Goal: Check status: Check status

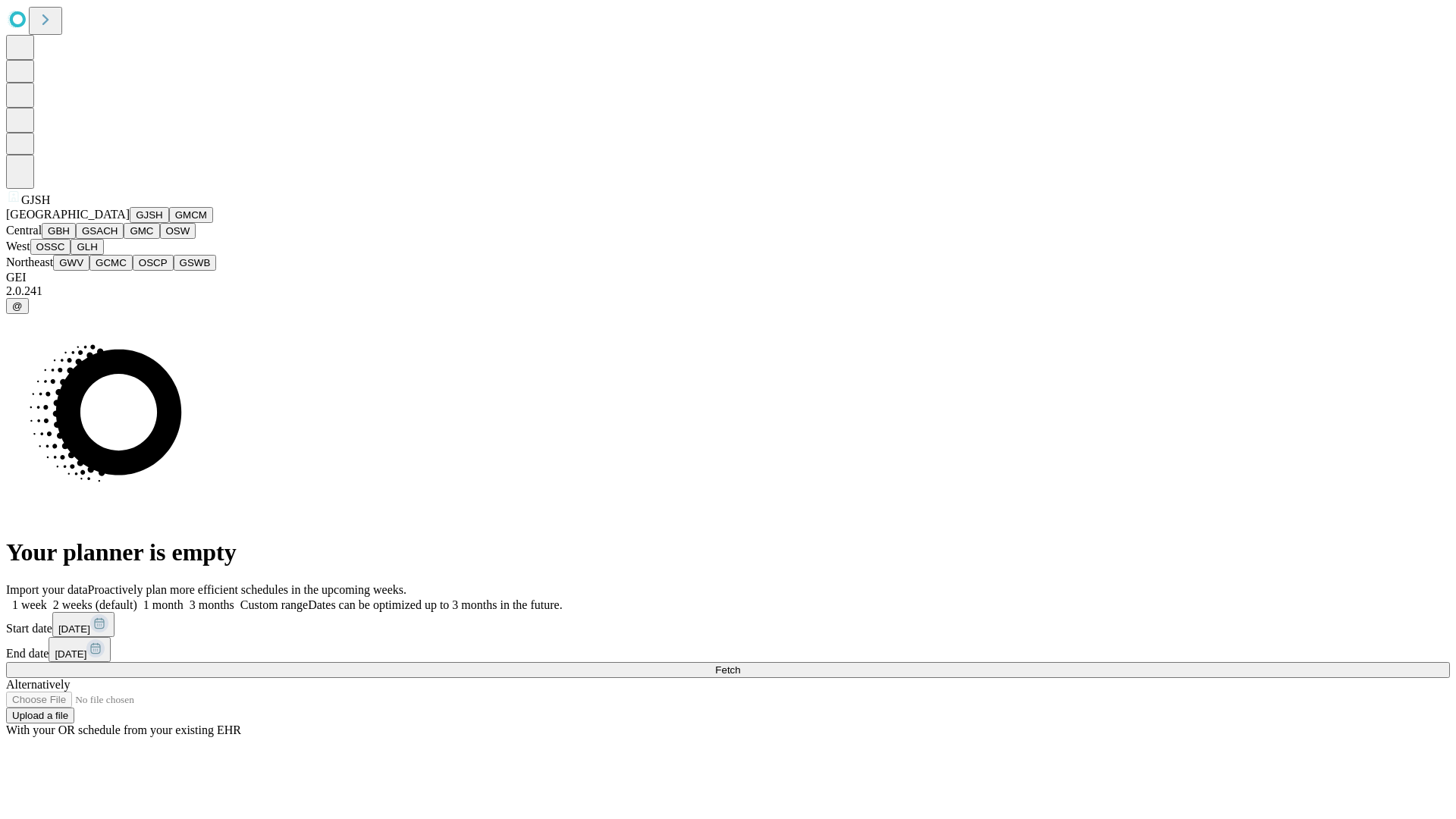
click at [130, 223] on button "GJSH" at bounding box center [149, 215] width 39 height 16
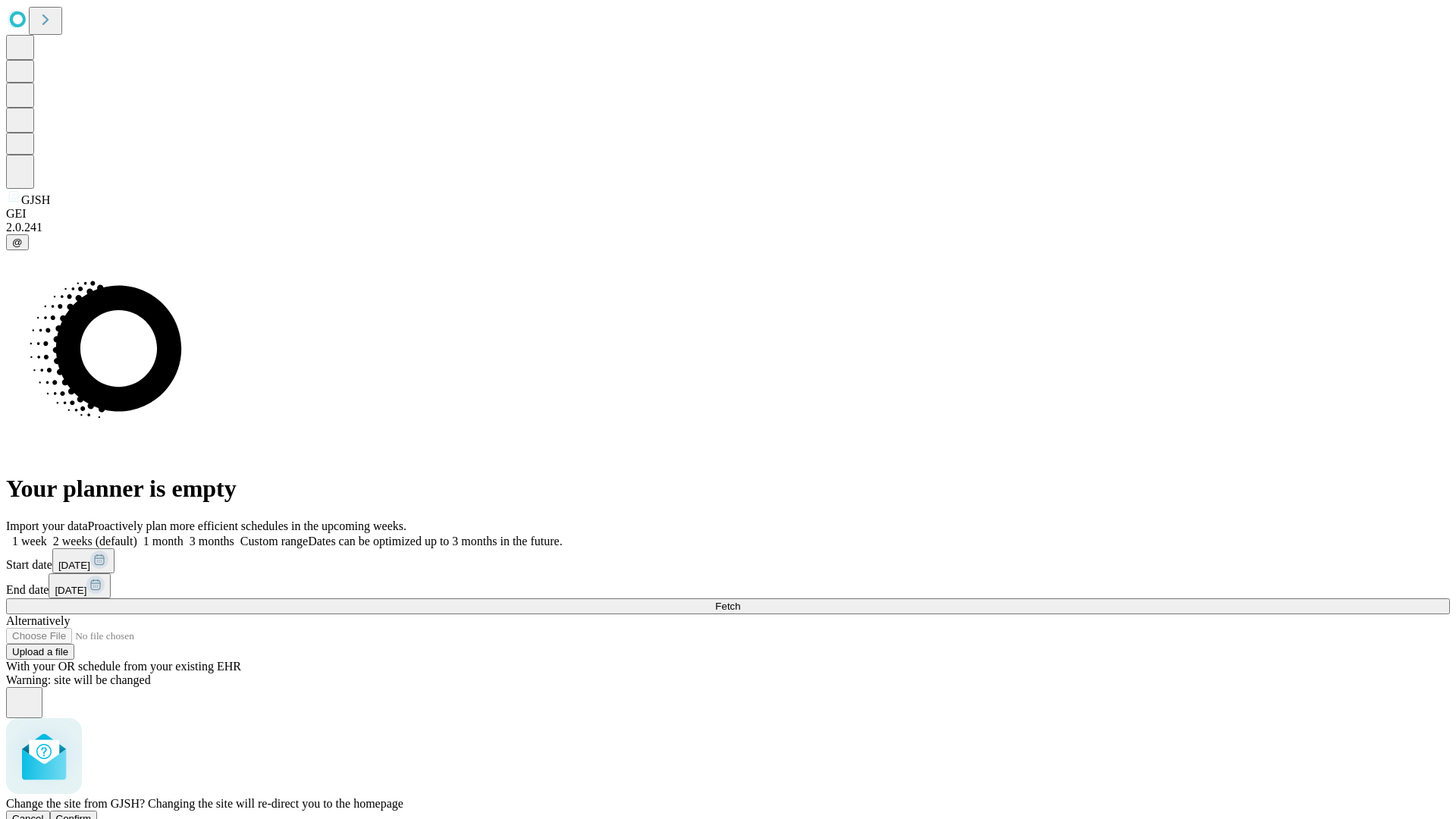
click at [92, 813] on span "Confirm" at bounding box center [74, 818] width 36 height 12
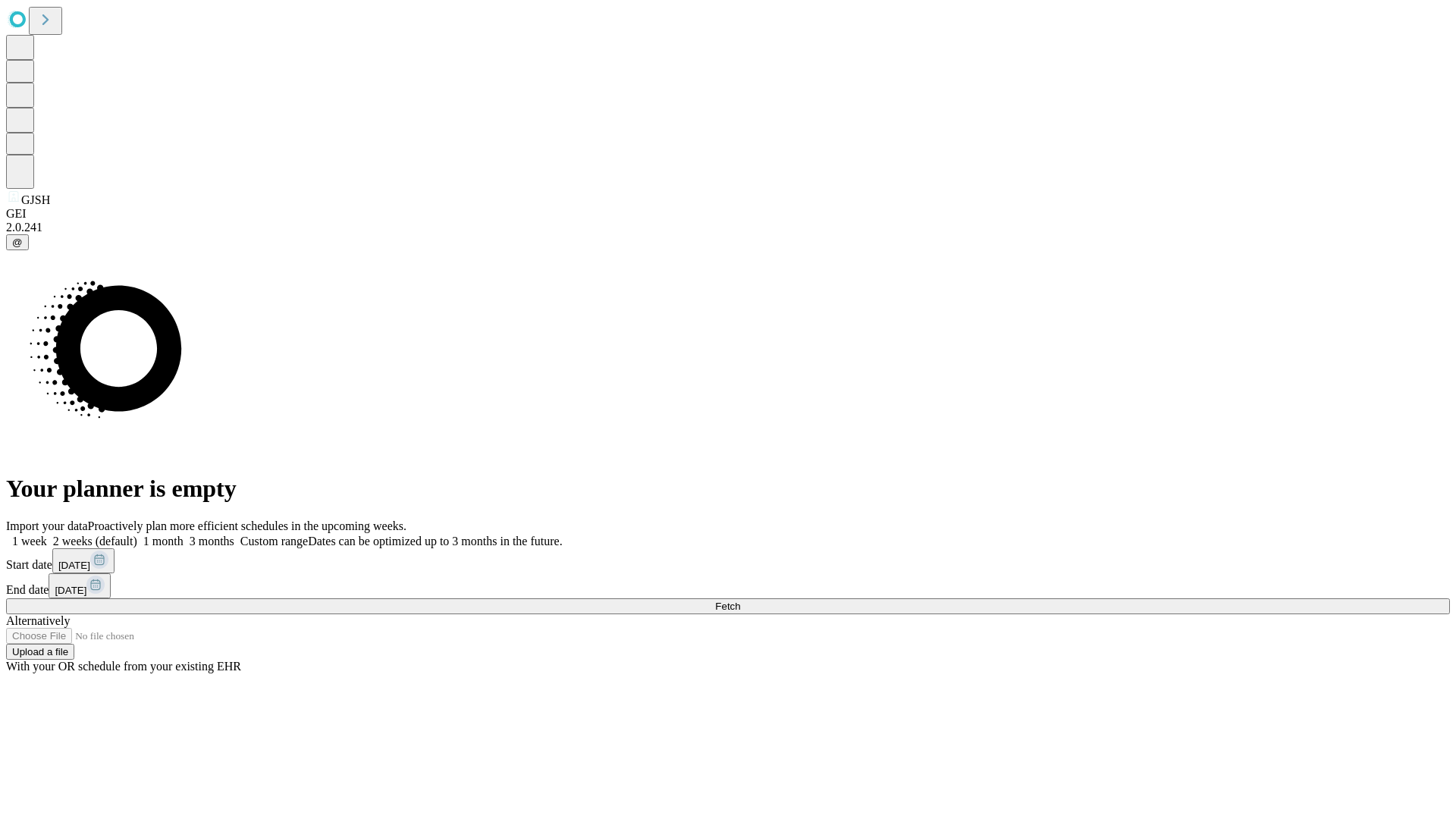
click at [183, 534] on label "1 month" at bounding box center [160, 541] width 46 height 12
click at [740, 600] on span "Fetch" at bounding box center [728, 606] width 25 height 12
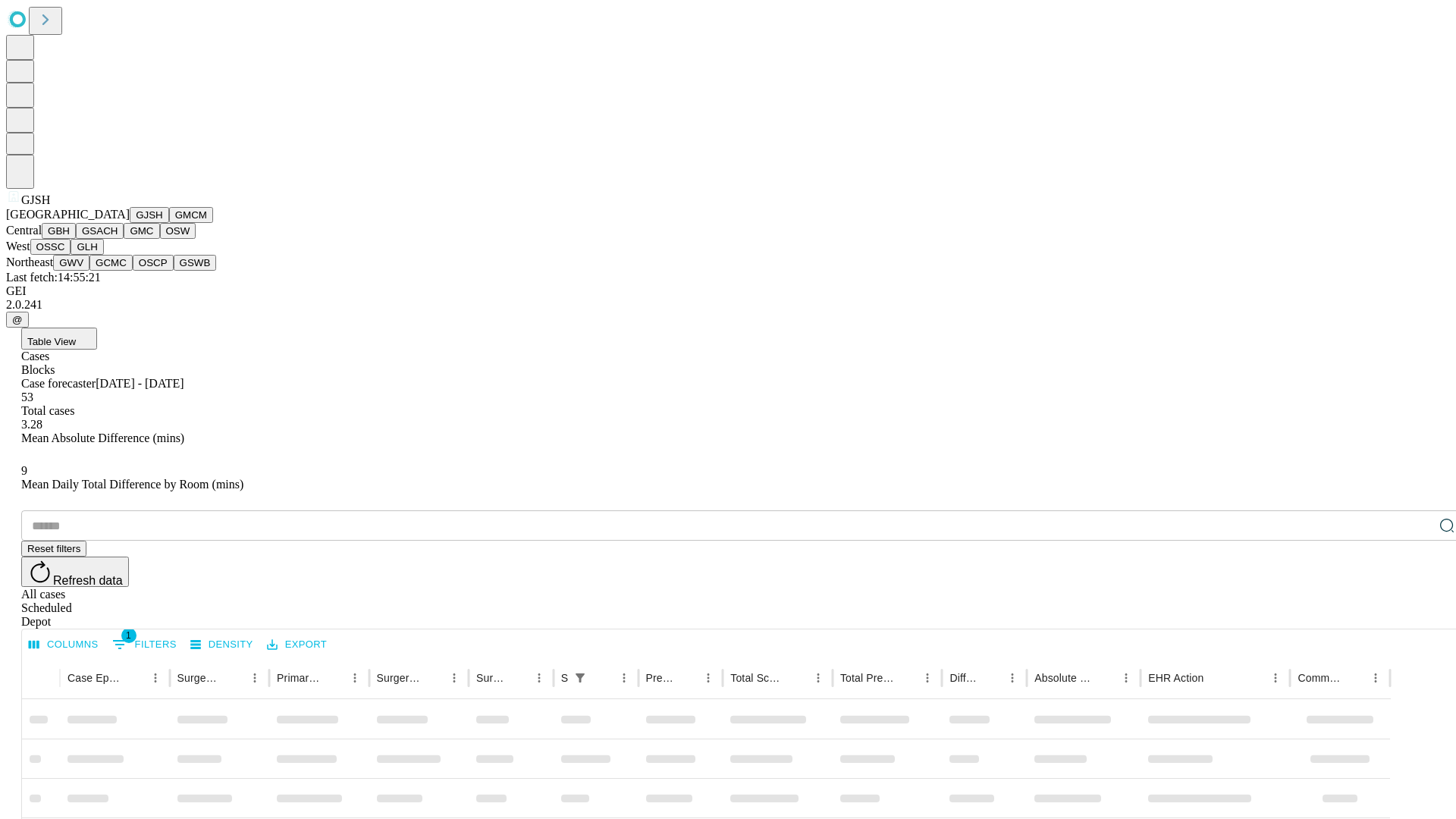
click at [169, 223] on button "GMCM" at bounding box center [190, 215] width 44 height 16
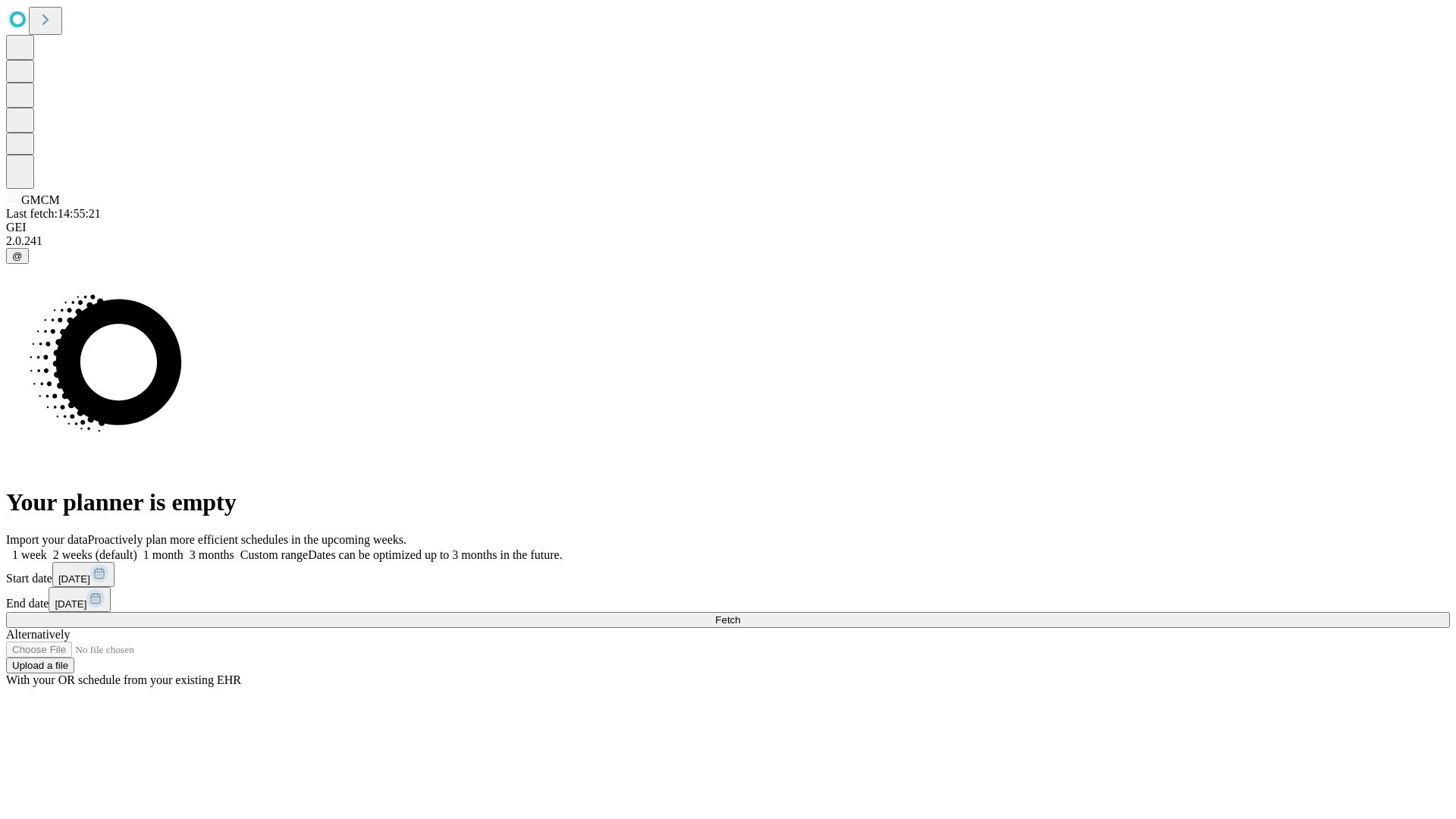
click at [183, 549] on label "1 month" at bounding box center [160, 555] width 46 height 12
click at [740, 614] on span "Fetch" at bounding box center [728, 620] width 25 height 12
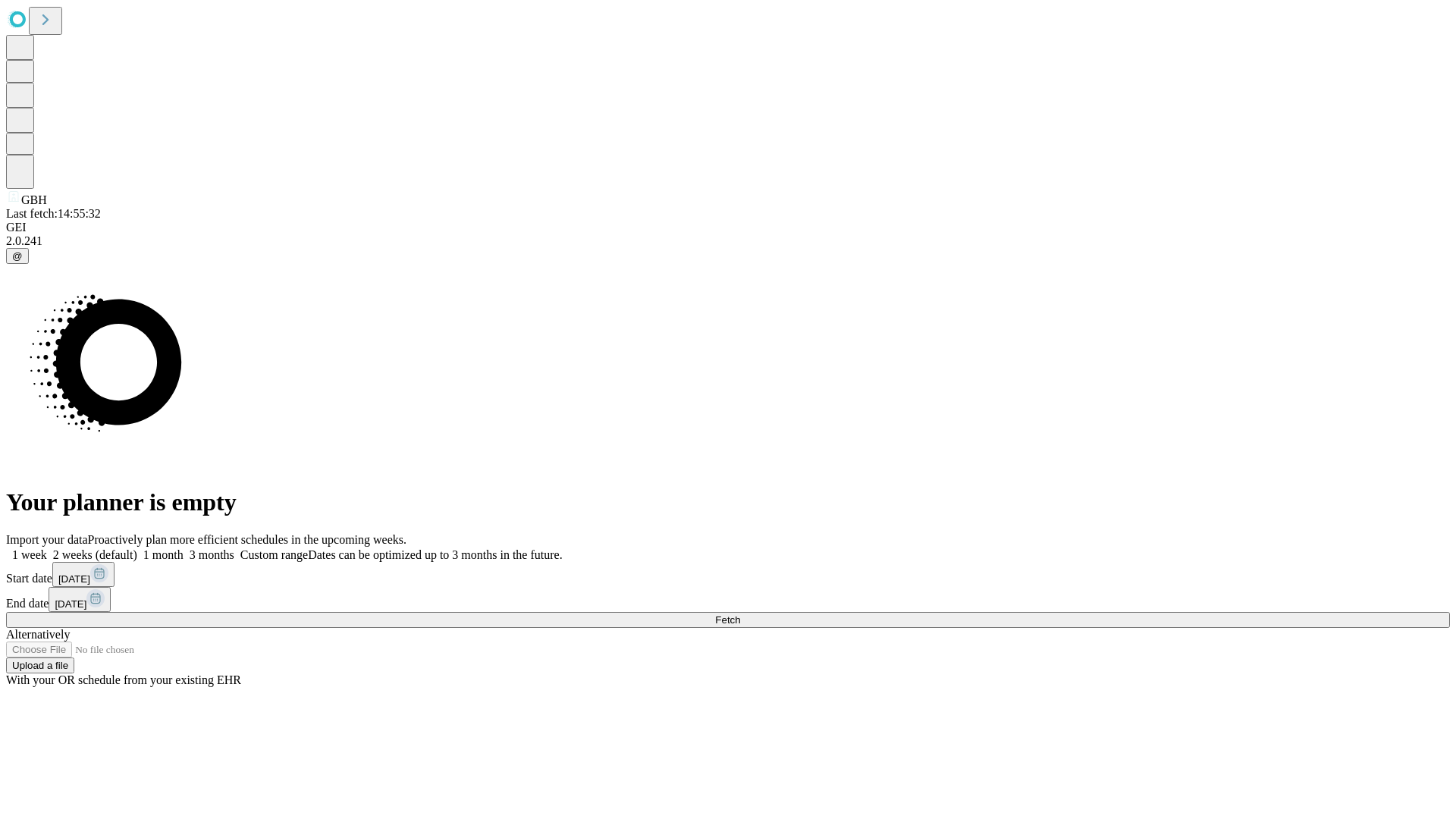
click at [183, 549] on label "1 month" at bounding box center [160, 555] width 46 height 12
click at [740, 614] on span "Fetch" at bounding box center [728, 620] width 25 height 12
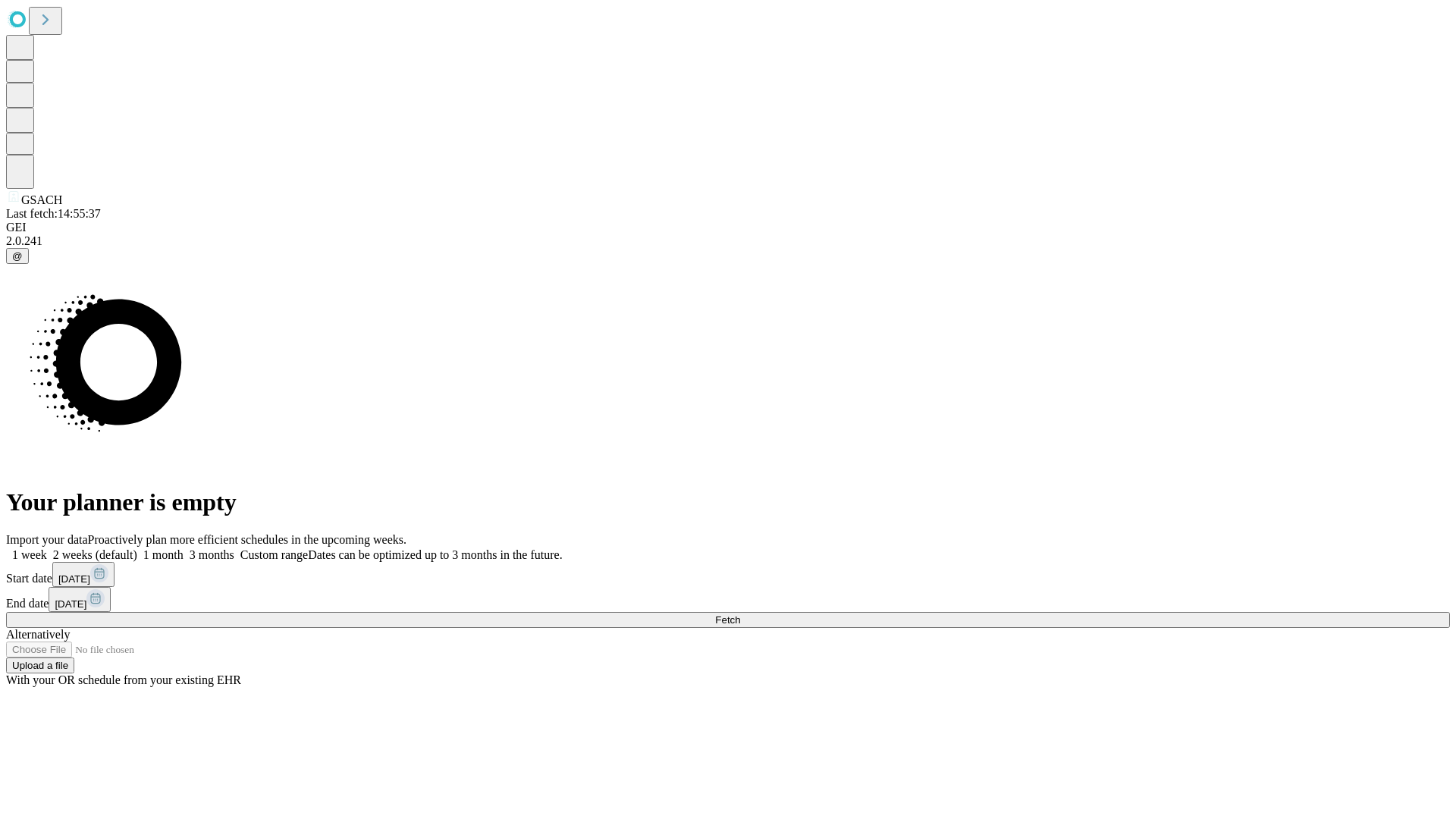
click at [183, 549] on label "1 month" at bounding box center [160, 555] width 46 height 12
click at [740, 614] on span "Fetch" at bounding box center [728, 620] width 25 height 12
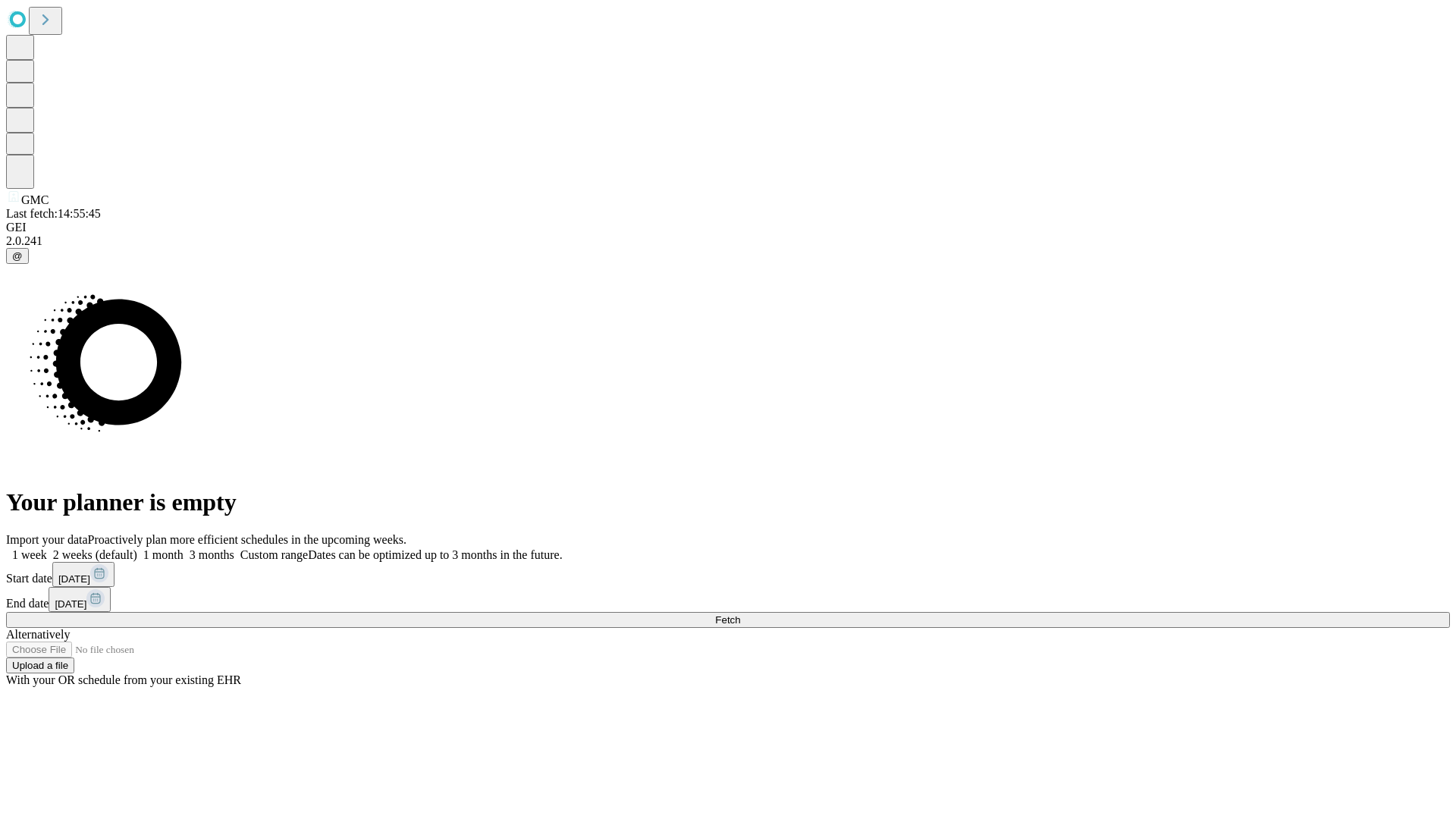
click at [183, 549] on label "1 month" at bounding box center [160, 555] width 46 height 12
click at [740, 614] on span "Fetch" at bounding box center [728, 620] width 25 height 12
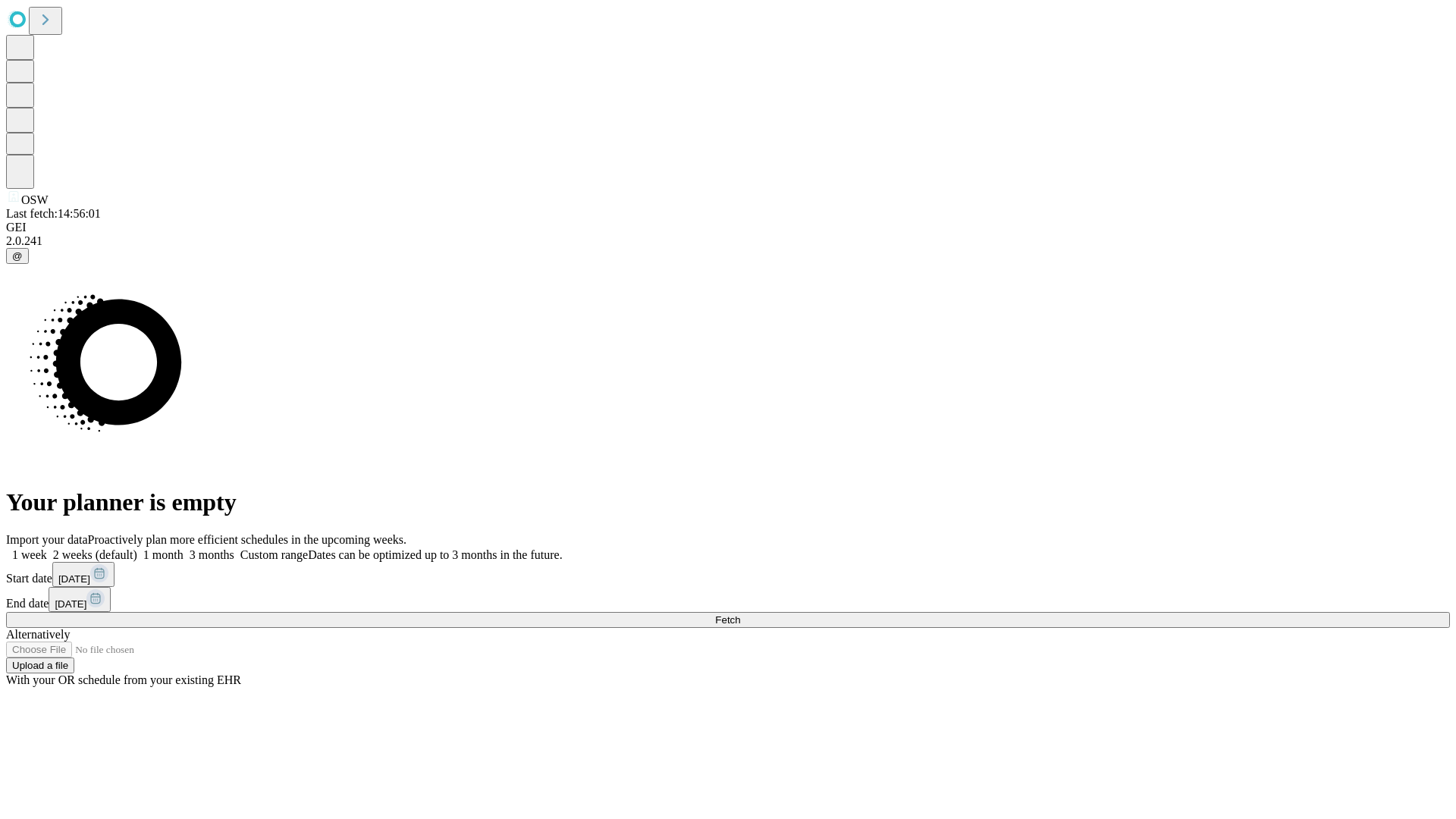
click at [183, 549] on label "1 month" at bounding box center [160, 555] width 46 height 12
click at [740, 614] on span "Fetch" at bounding box center [728, 620] width 25 height 12
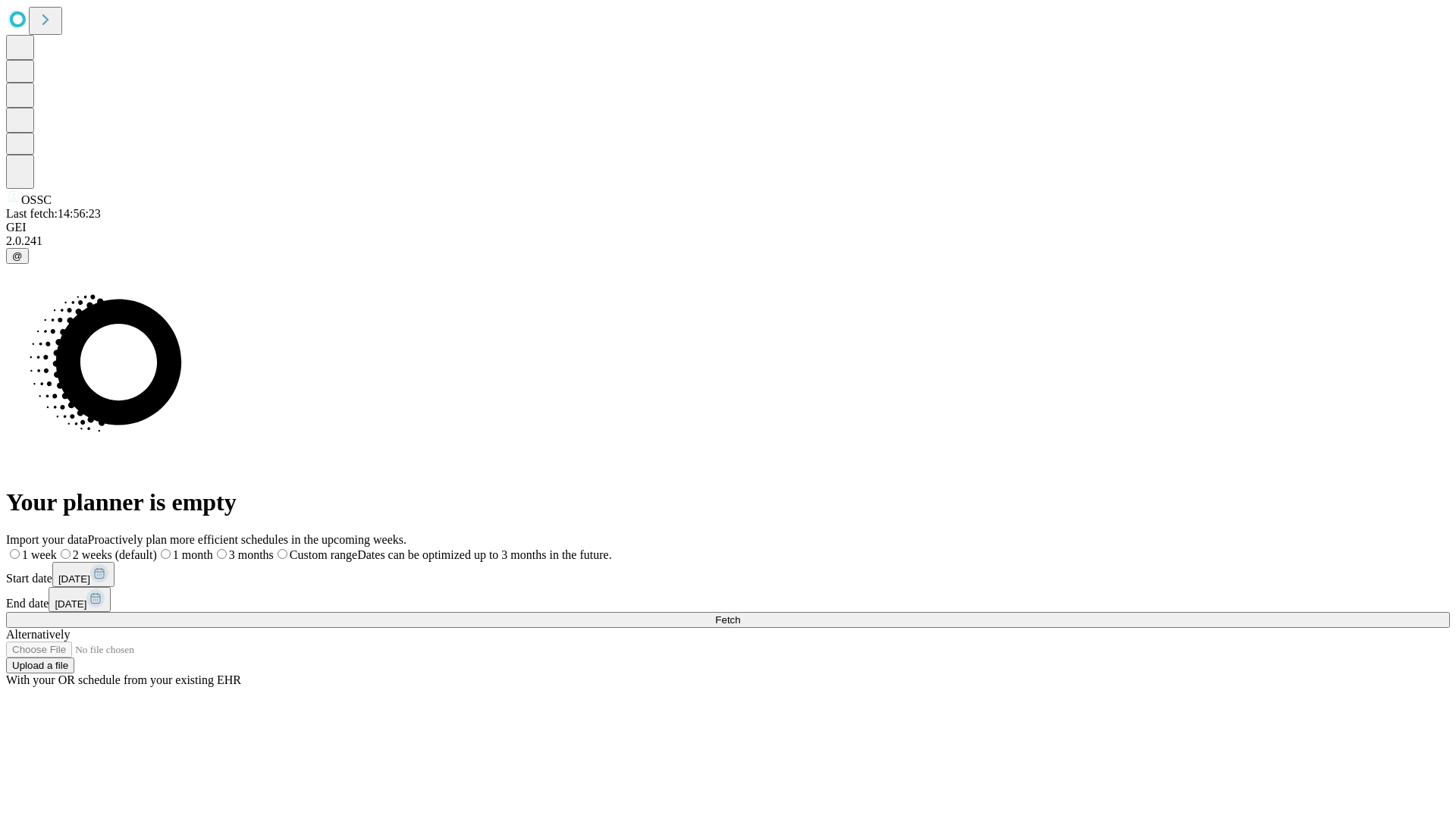
click at [213, 549] on label "1 month" at bounding box center [185, 555] width 56 height 12
click at [740, 614] on span "Fetch" at bounding box center [728, 620] width 25 height 12
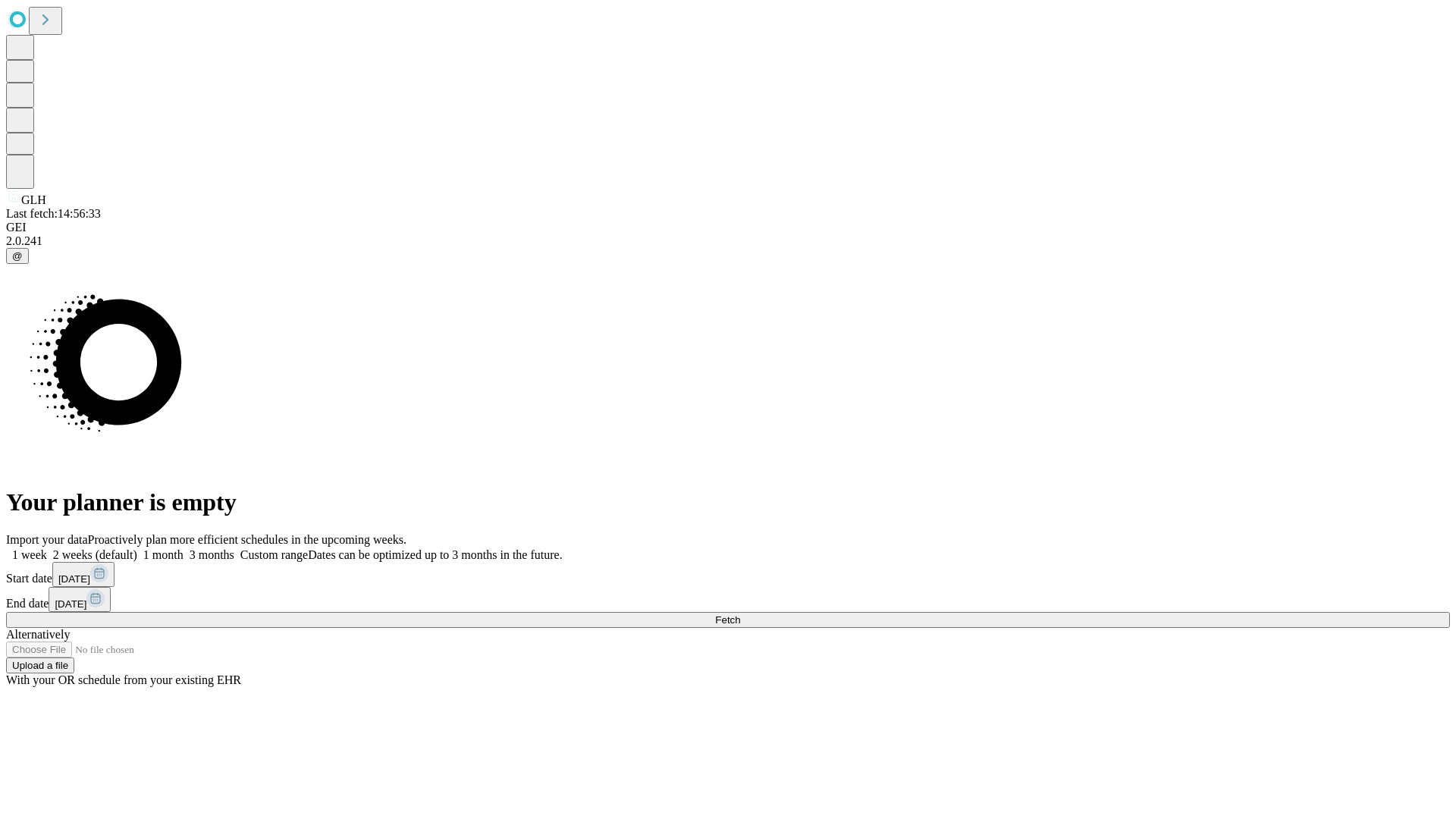
click at [183, 549] on label "1 month" at bounding box center [160, 555] width 46 height 12
click at [740, 614] on span "Fetch" at bounding box center [728, 620] width 25 height 12
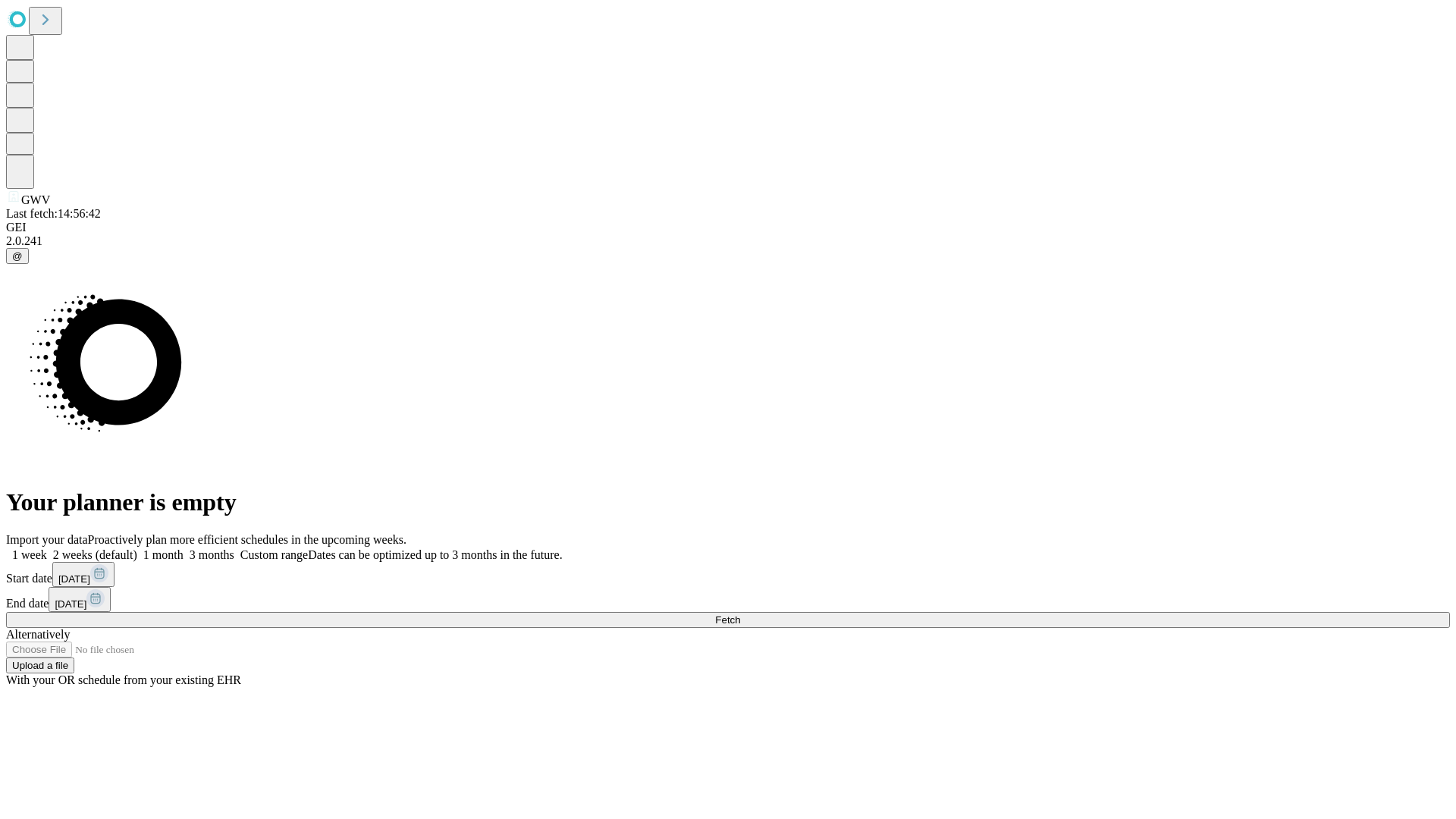
click at [183, 549] on label "1 month" at bounding box center [160, 555] width 46 height 12
click at [740, 614] on span "Fetch" at bounding box center [728, 620] width 25 height 12
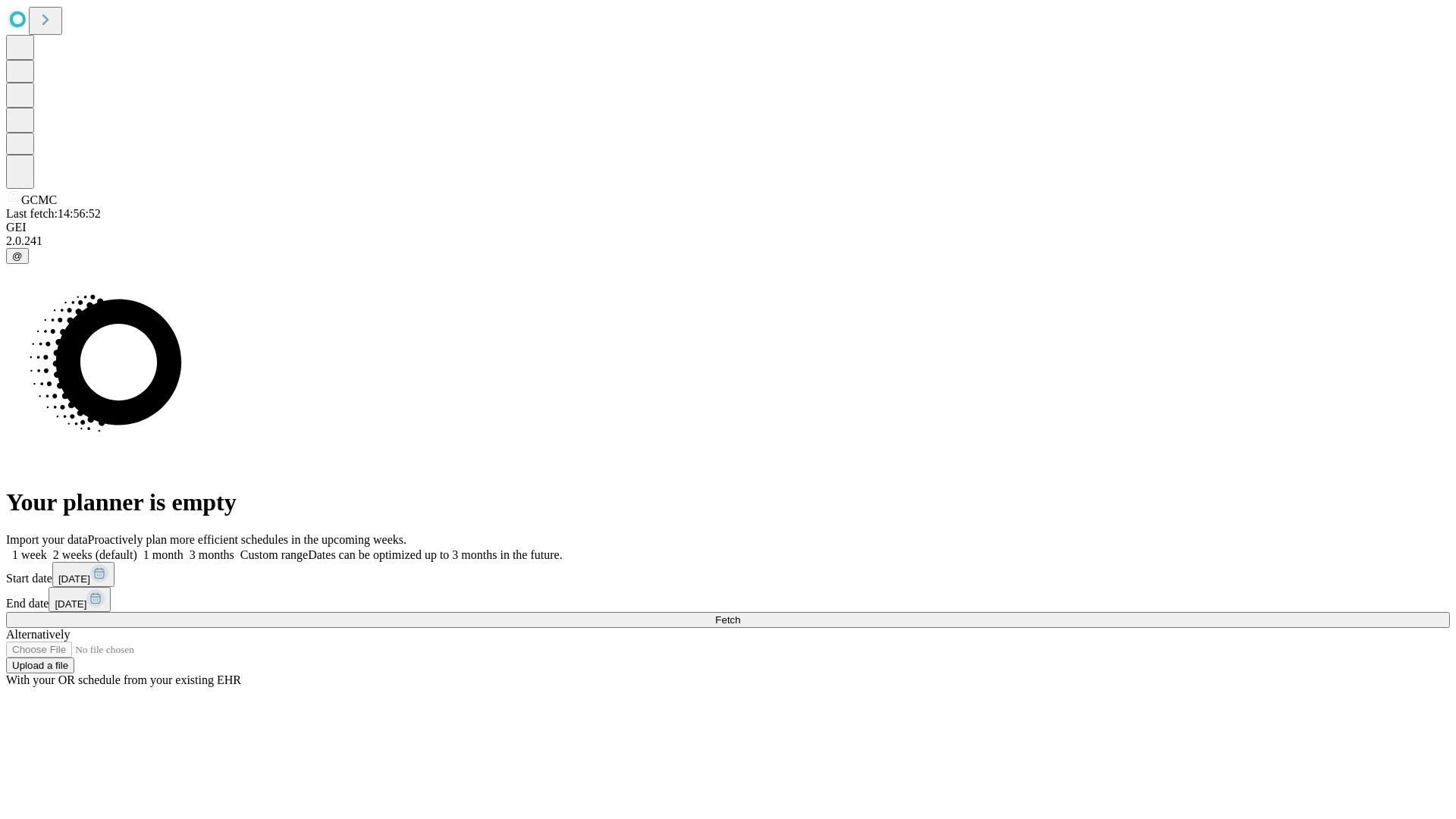
click at [183, 549] on label "1 month" at bounding box center [160, 555] width 46 height 12
click at [740, 614] on span "Fetch" at bounding box center [728, 620] width 25 height 12
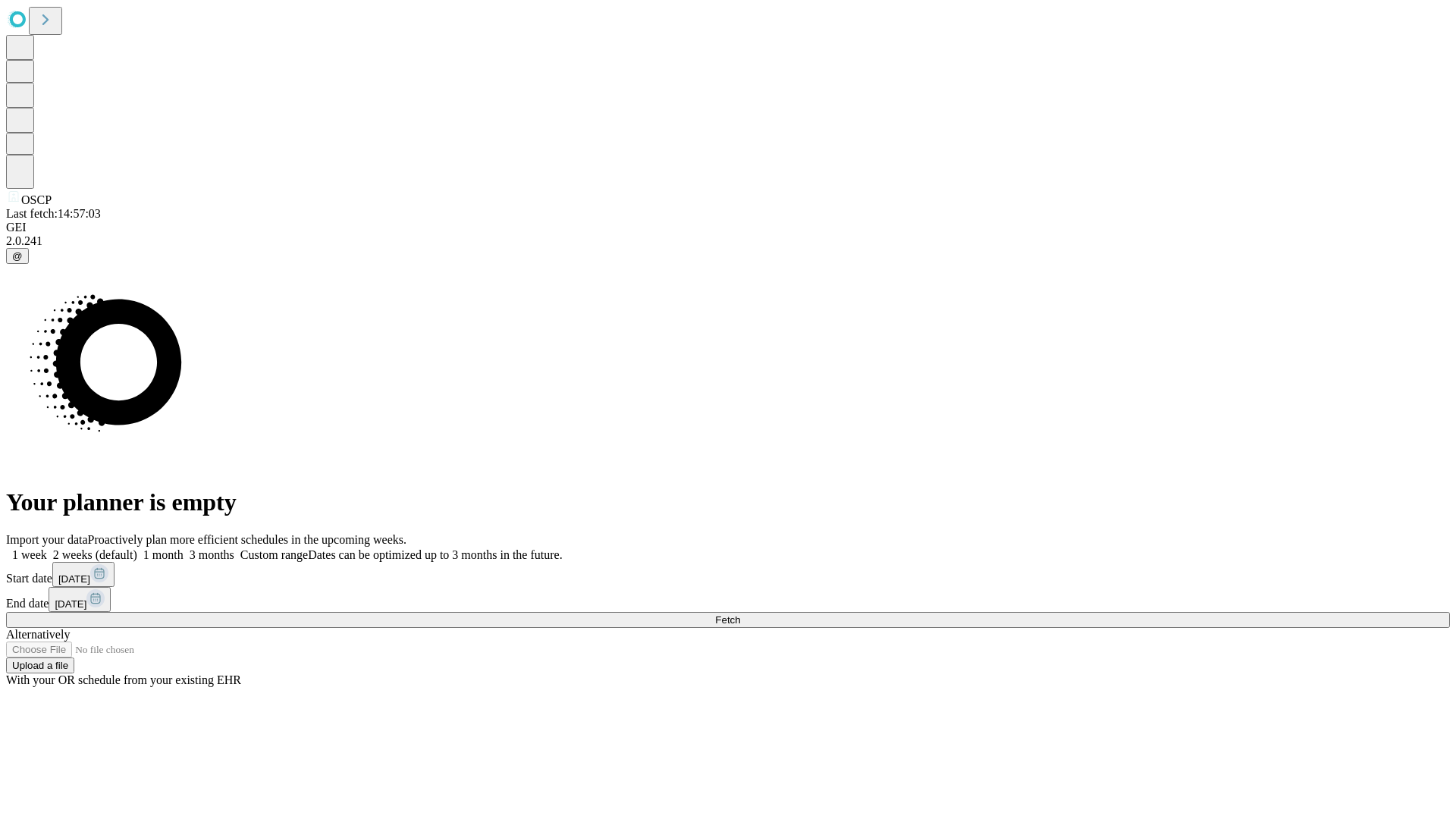
click at [183, 549] on label "1 month" at bounding box center [160, 555] width 46 height 12
click at [740, 614] on span "Fetch" at bounding box center [728, 620] width 25 height 12
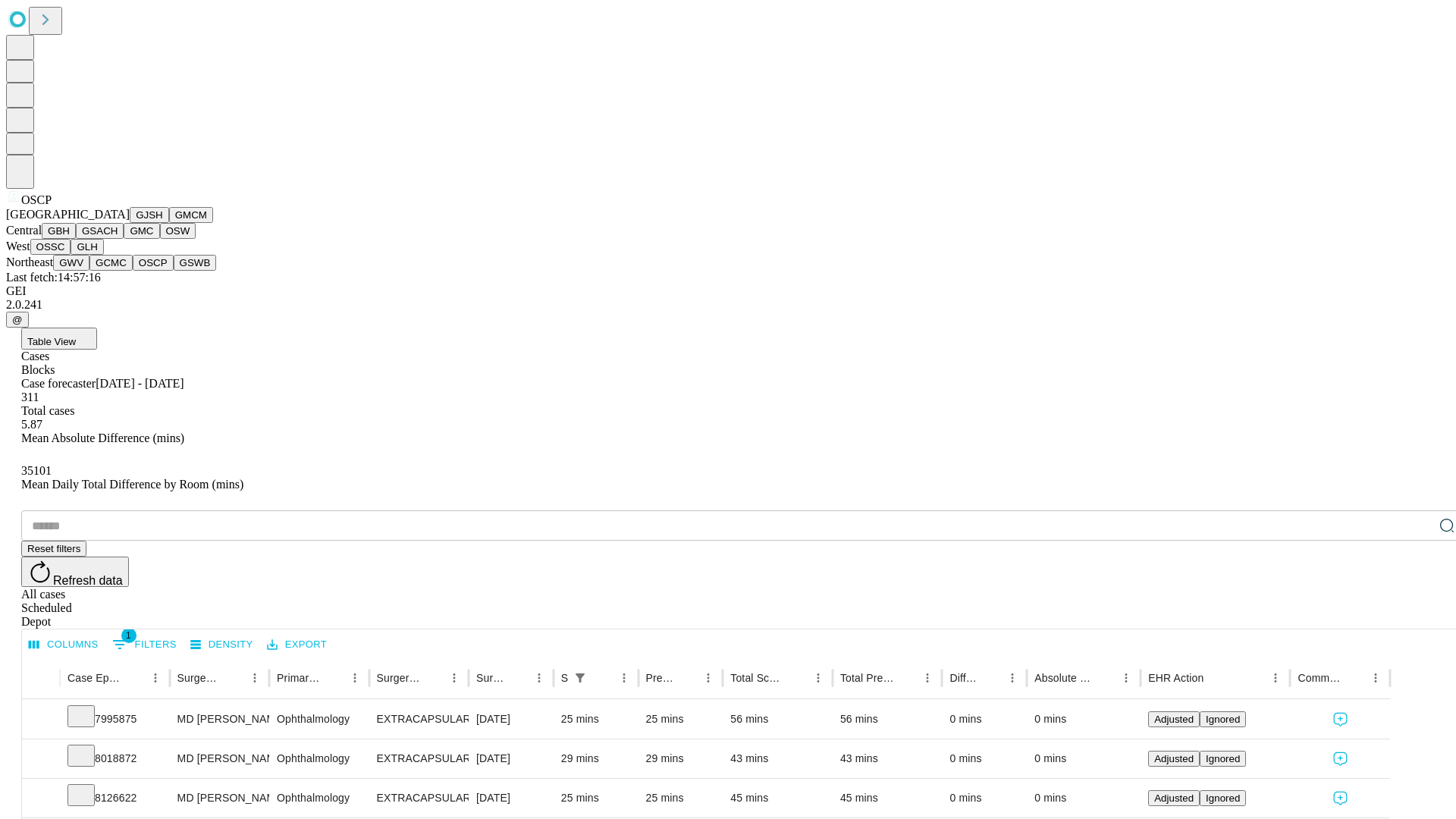
click at [173, 270] on button "GSWB" at bounding box center [195, 263] width 44 height 16
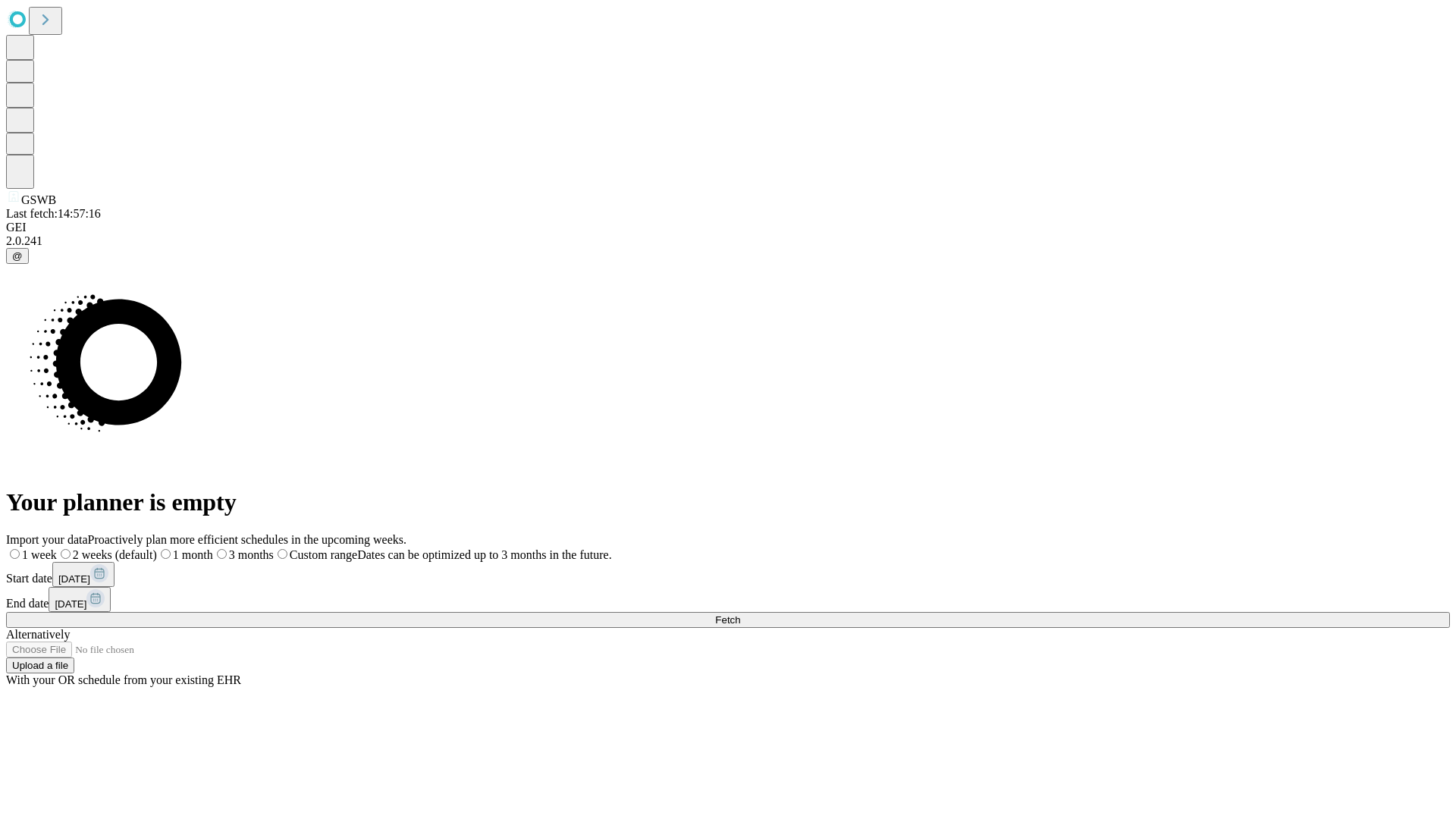
click at [213, 549] on label "1 month" at bounding box center [185, 555] width 56 height 12
click at [740, 614] on span "Fetch" at bounding box center [728, 620] width 25 height 12
